Goal: Task Accomplishment & Management: Manage account settings

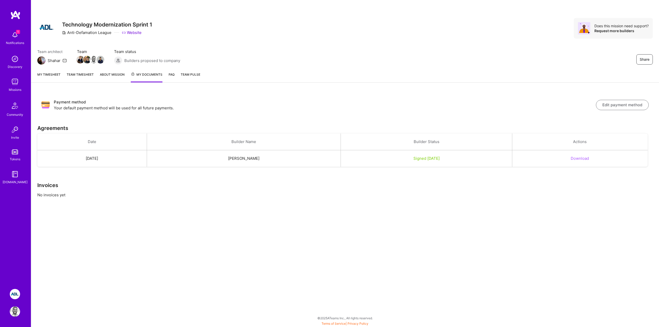
click at [225, 33] on div "Share Technology Modernization Sprint 1 Anti-Defamation League Website Does thi…" at bounding box center [345, 28] width 616 height 21
click at [220, 39] on div "Share Technology Modernization Sprint 1 Anti-Defamation League Website Does thi…" at bounding box center [345, 34] width 628 height 68
click at [75, 78] on link "Team timesheet" at bounding box center [80, 77] width 27 height 11
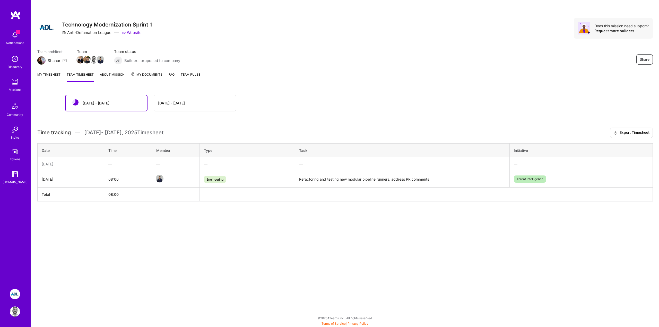
click at [111, 76] on link "About Mission" at bounding box center [112, 77] width 25 height 10
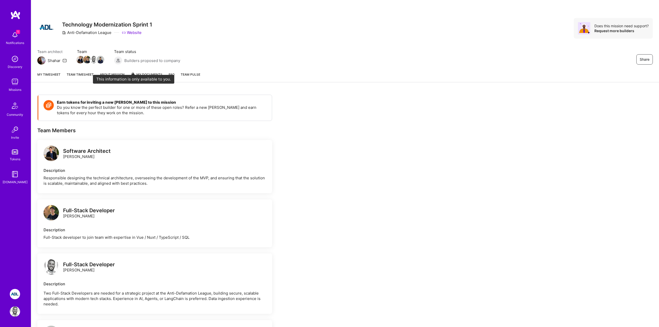
click at [133, 76] on icon at bounding box center [133, 74] width 4 height 4
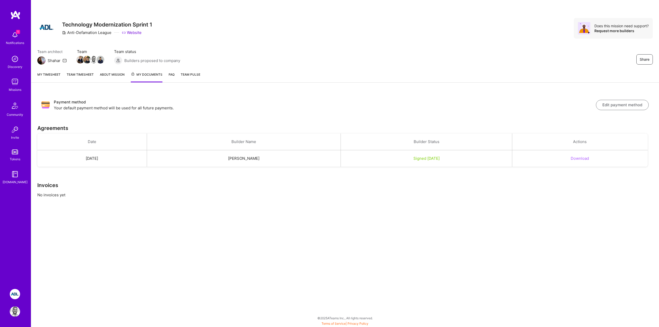
click at [57, 78] on link "My timesheet" at bounding box center [48, 77] width 23 height 11
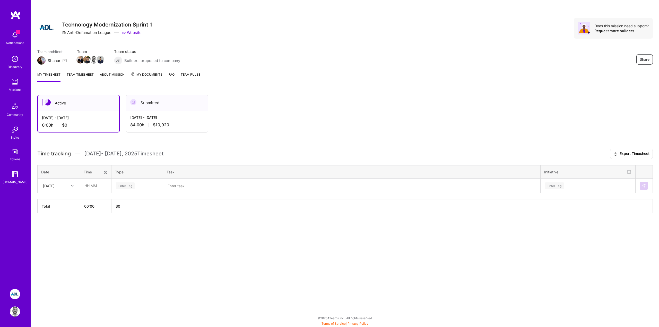
click at [74, 77] on link "Team timesheet" at bounding box center [80, 77] width 27 height 10
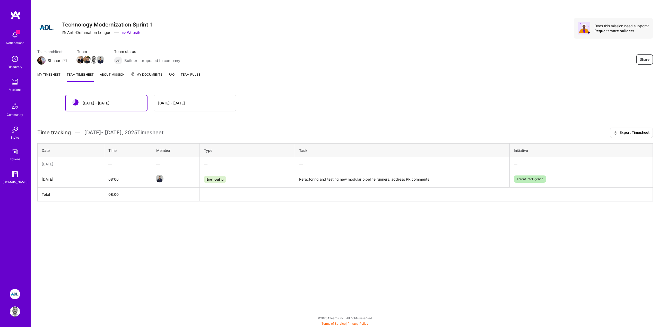
click at [51, 76] on link "My timesheet" at bounding box center [48, 77] width 23 height 10
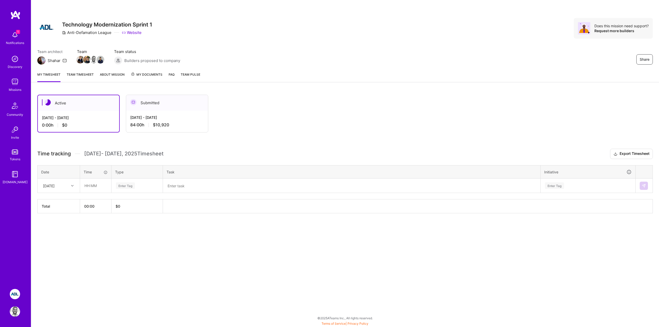
click at [141, 108] on div "Submitted" at bounding box center [167, 103] width 82 height 16
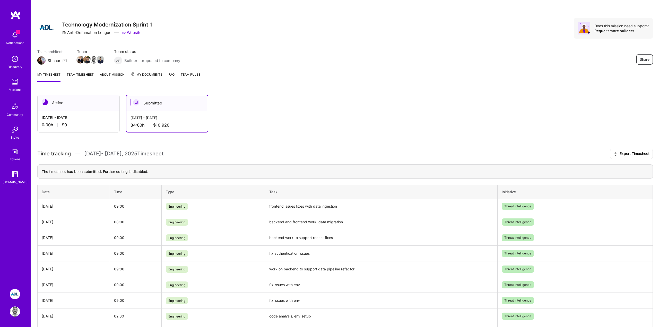
click at [13, 36] on img at bounding box center [15, 35] width 10 height 10
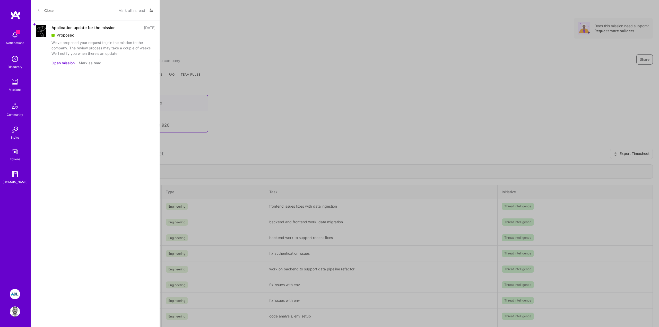
click at [90, 61] on button "Mark as read" at bounding box center [90, 62] width 23 height 5
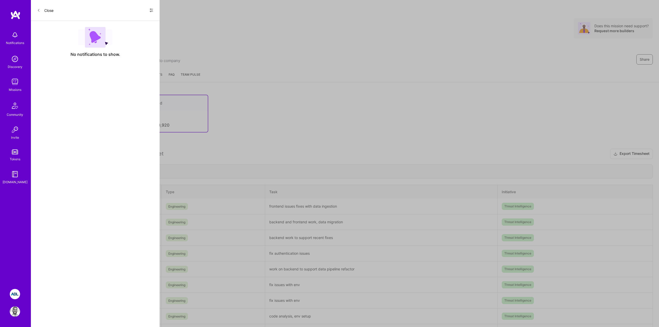
click at [14, 86] on img at bounding box center [15, 82] width 10 height 10
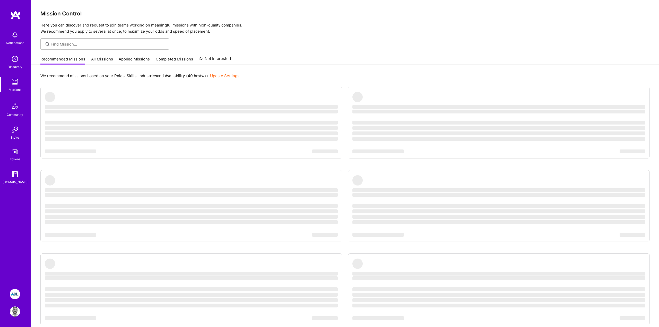
click at [258, 37] on div "Mission Control Here you can discover and request to join teams working on mean…" at bounding box center [345, 178] width 628 height 357
